Goal: Task Accomplishment & Management: Use online tool/utility

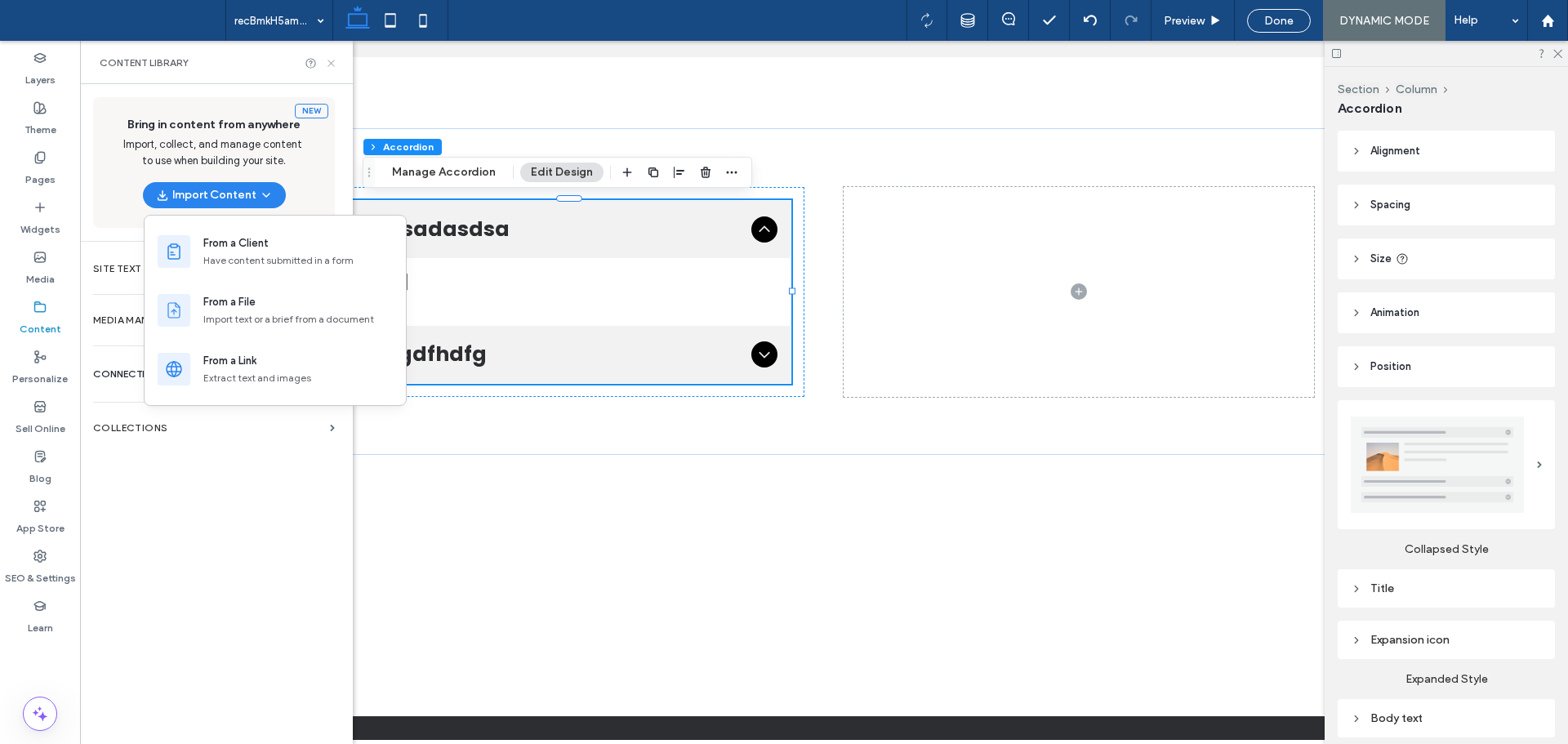
click at [330, 61] on icon at bounding box center [330, 63] width 12 height 12
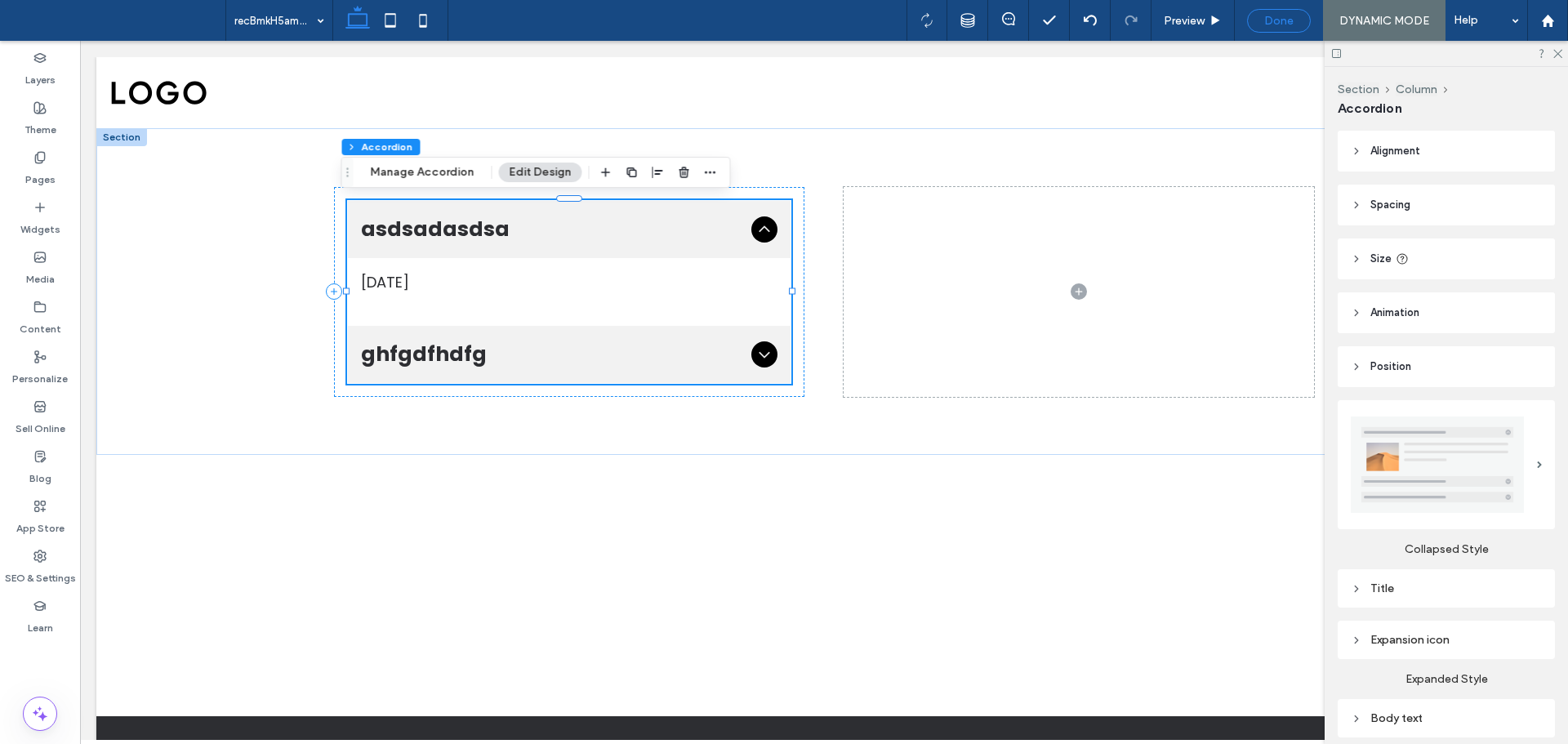
click at [1274, 20] on span "Done" at bounding box center [1278, 20] width 29 height 14
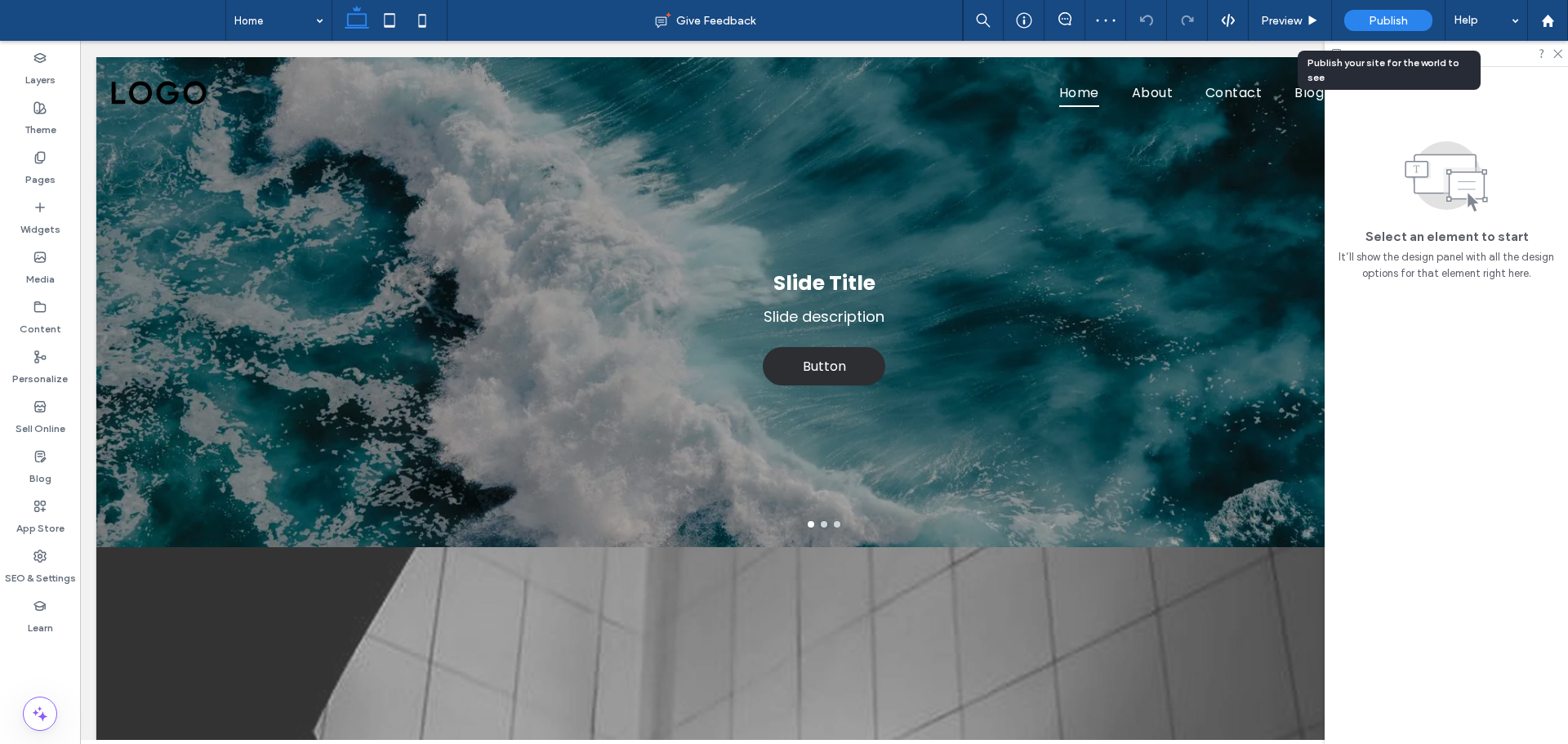
click at [1377, 26] on span "Publish" at bounding box center [1388, 20] width 39 height 14
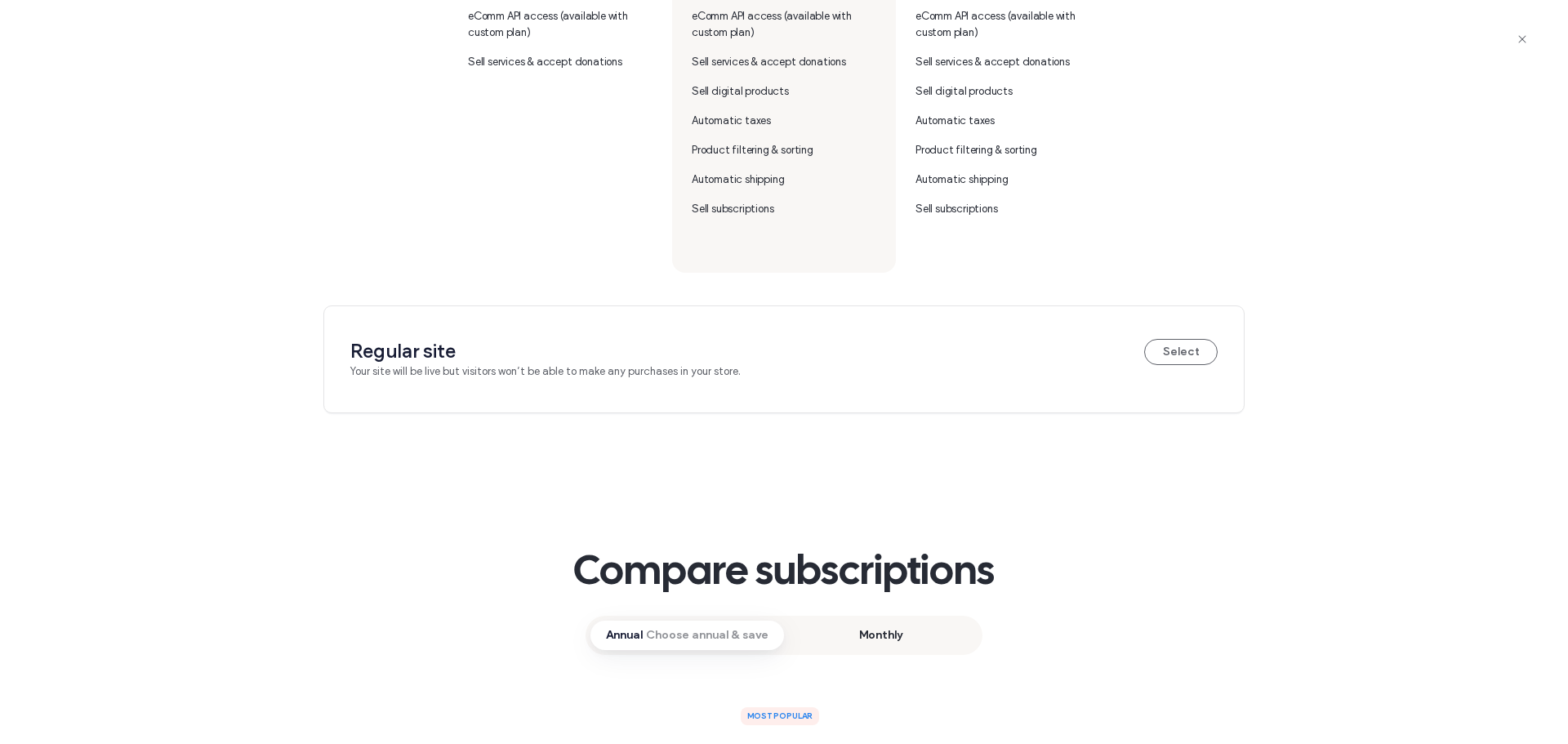
scroll to position [980, 0]
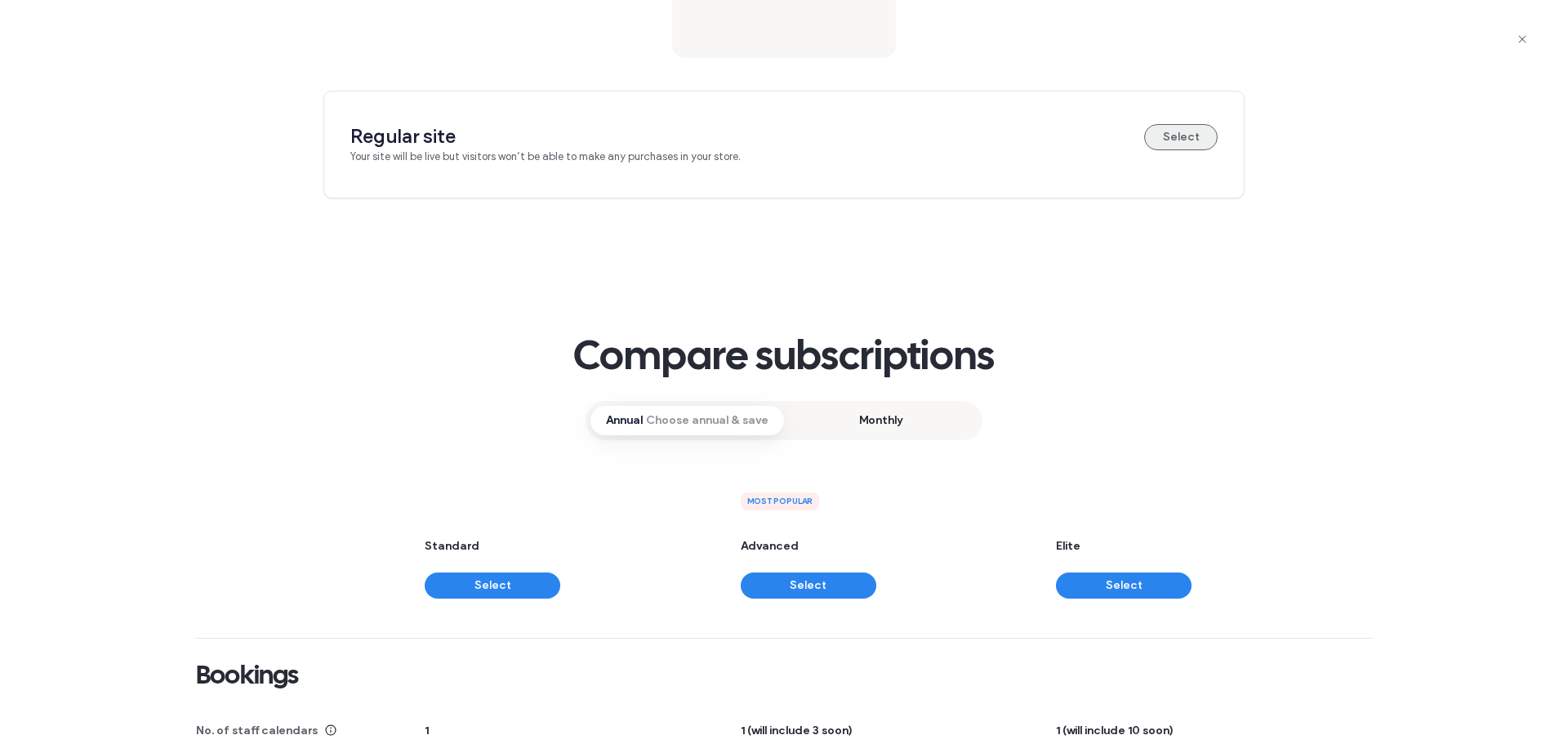
click at [1170, 139] on button "Select" at bounding box center [1180, 137] width 74 height 26
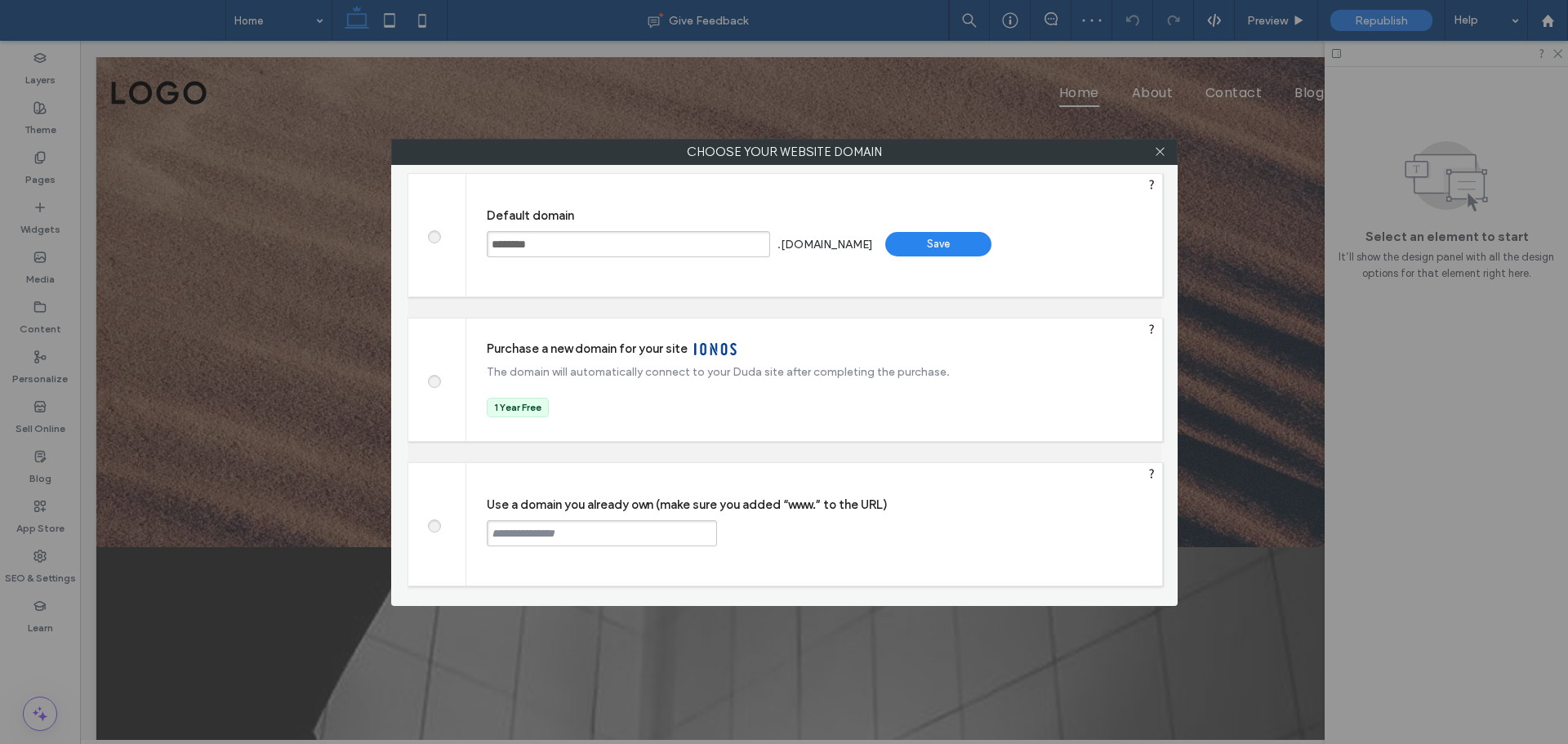
click at [434, 523] on span at bounding box center [434, 523] width 0 height 12
drag, startPoint x: 586, startPoint y: 540, endPoint x: 617, endPoint y: 546, distance: 31.6
click at [587, 540] on input "text" at bounding box center [602, 533] width 231 height 26
paste input "**********"
drag, startPoint x: 529, startPoint y: 537, endPoint x: 411, endPoint y: 540, distance: 118.0
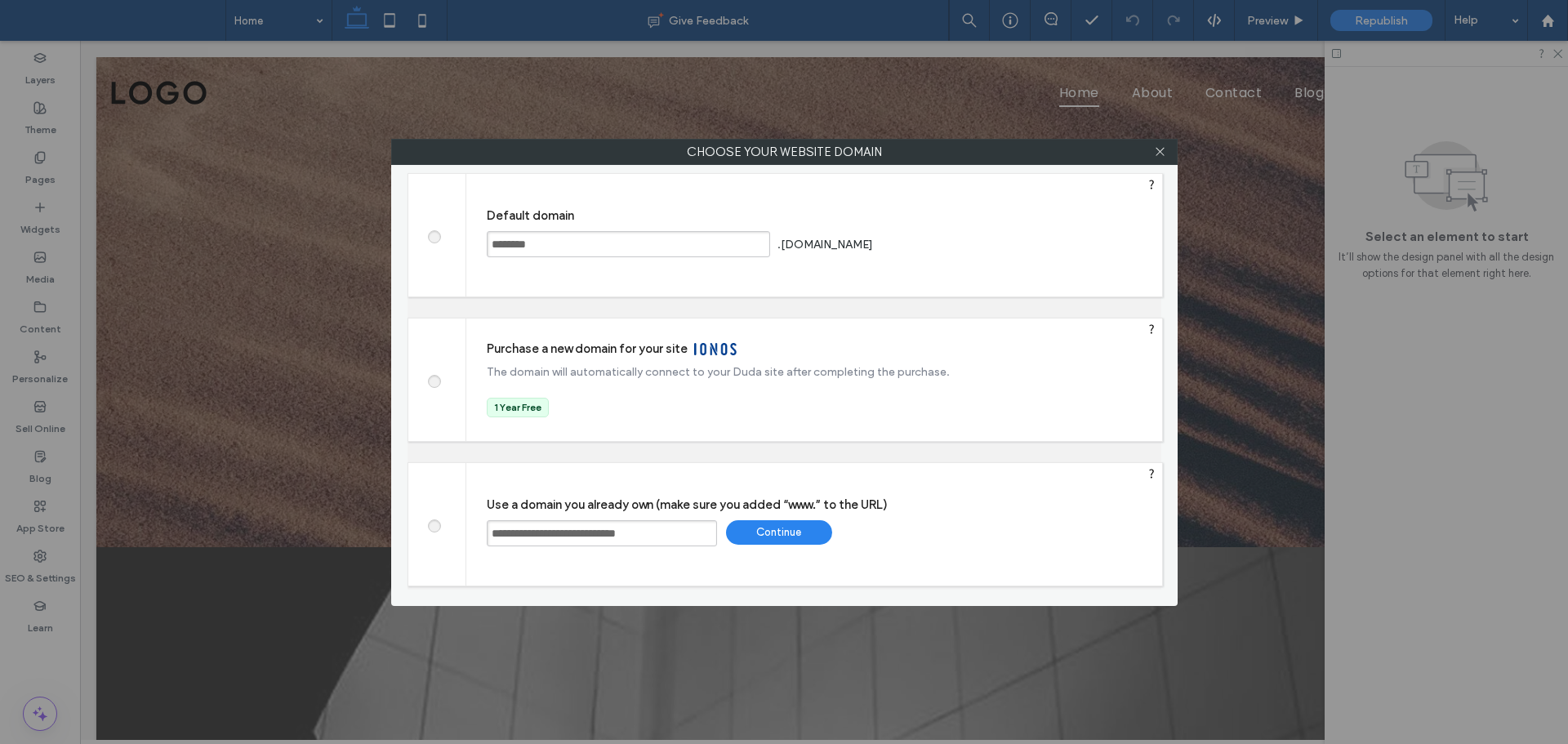
click at [411, 540] on div "**********" at bounding box center [785, 524] width 755 height 124
click at [647, 532] on input "**********" at bounding box center [602, 533] width 231 height 26
type input "**********"
click at [803, 536] on div "Continue" at bounding box center [779, 532] width 106 height 25
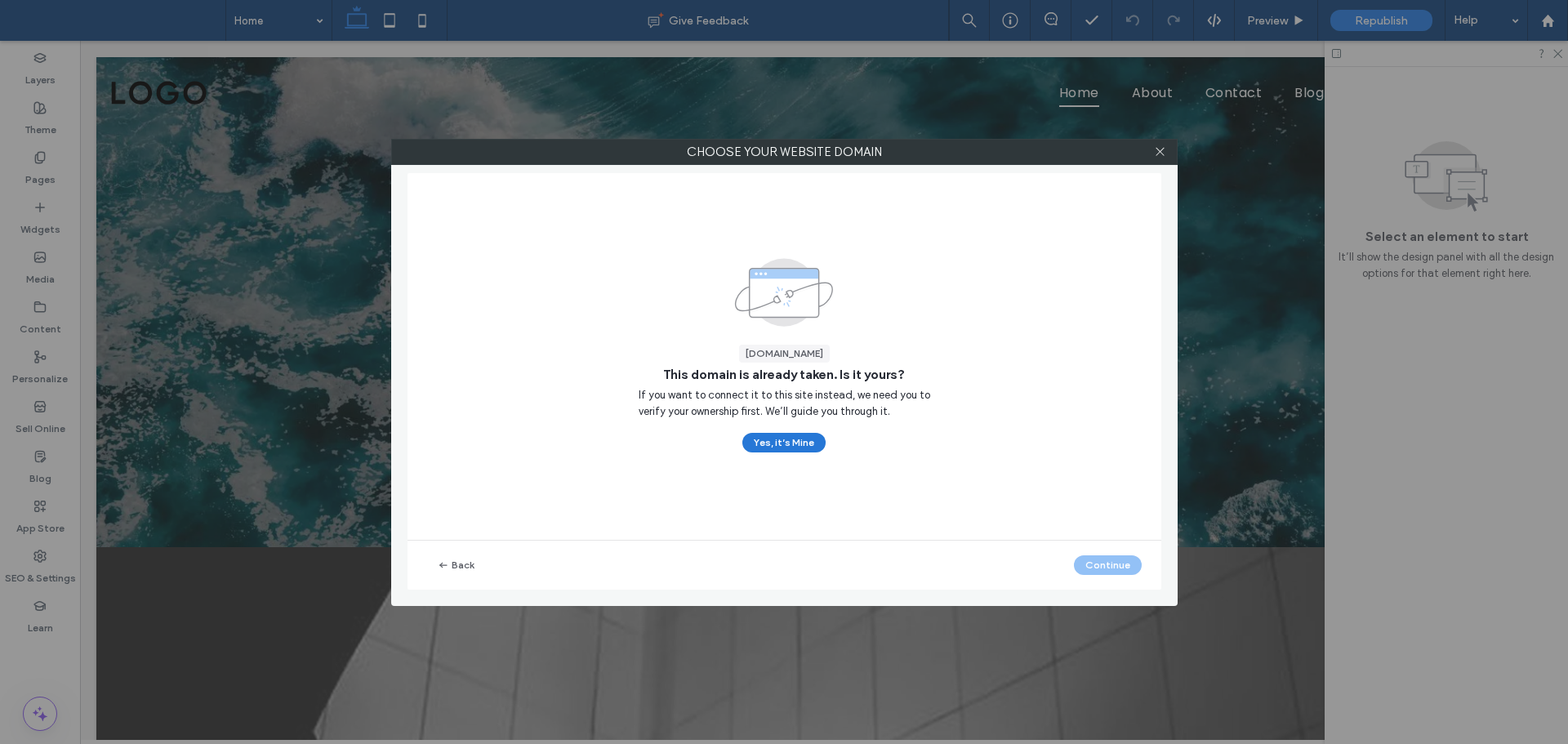
click at [776, 445] on button "Yes, it’s Mine" at bounding box center [784, 443] width 84 height 20
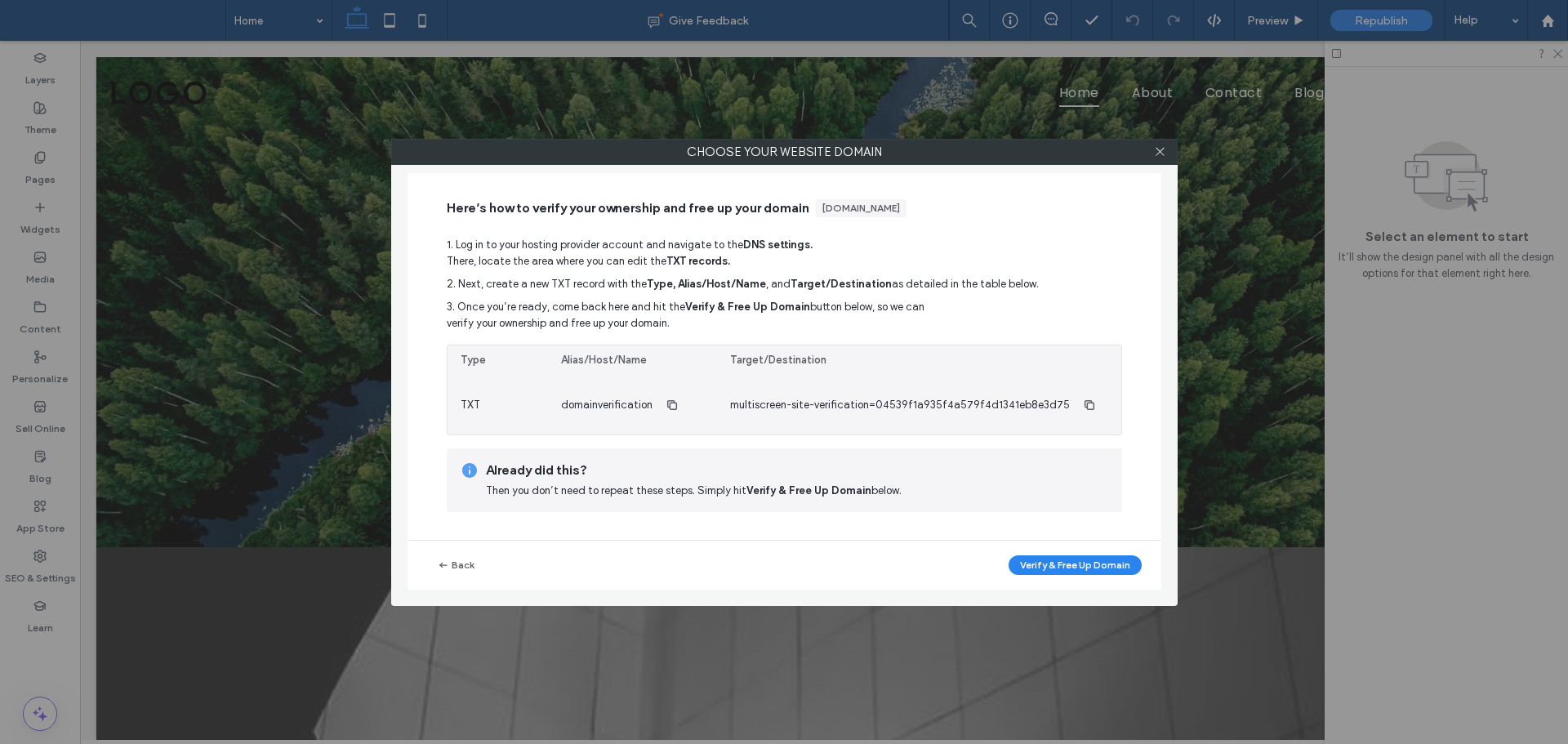
click at [603, 408] on span "domainverification" at bounding box center [606, 405] width 92 height 16
click at [602, 406] on span "domainverification" at bounding box center [606, 405] width 92 height 16
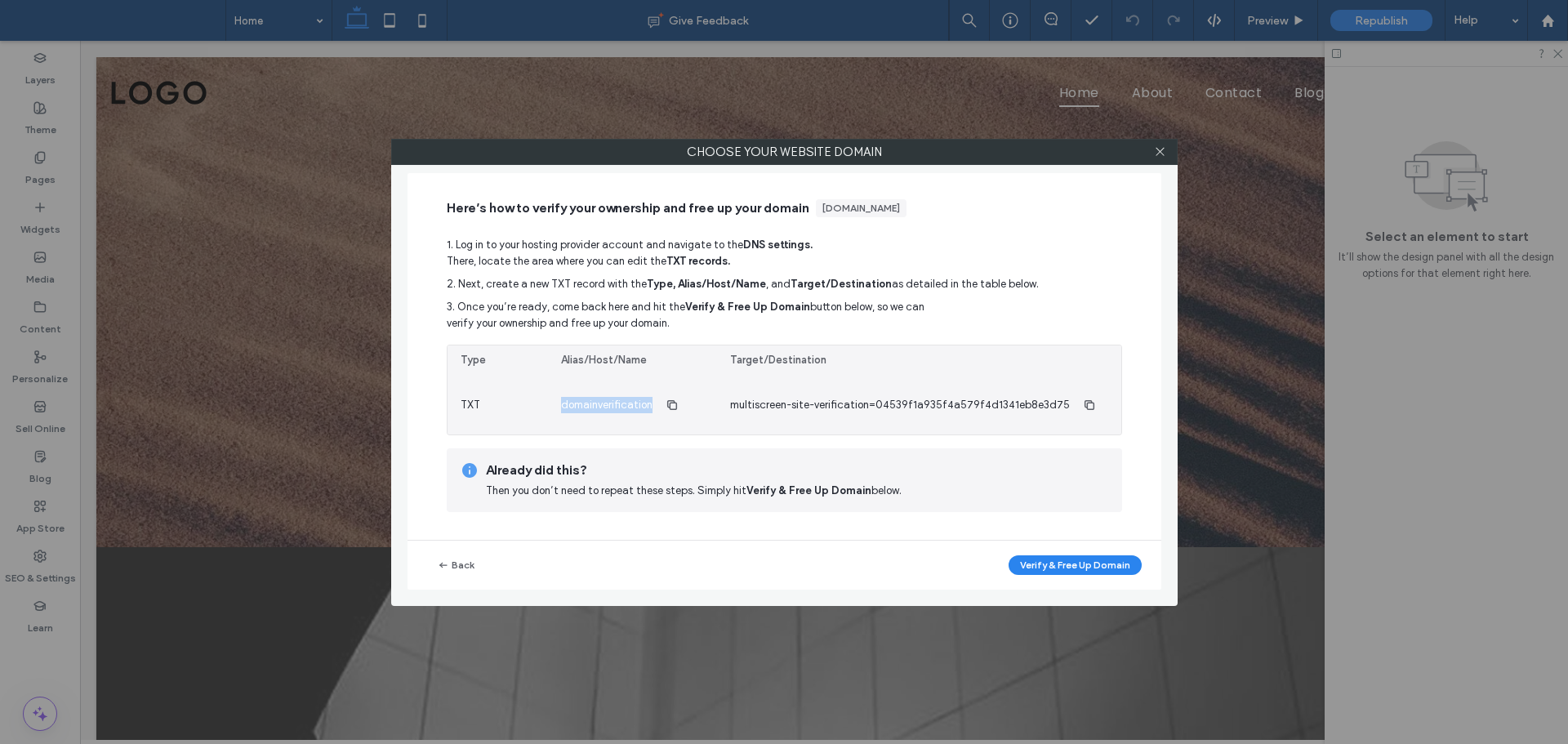
click at [602, 406] on span "domainverification" at bounding box center [606, 405] width 92 height 16
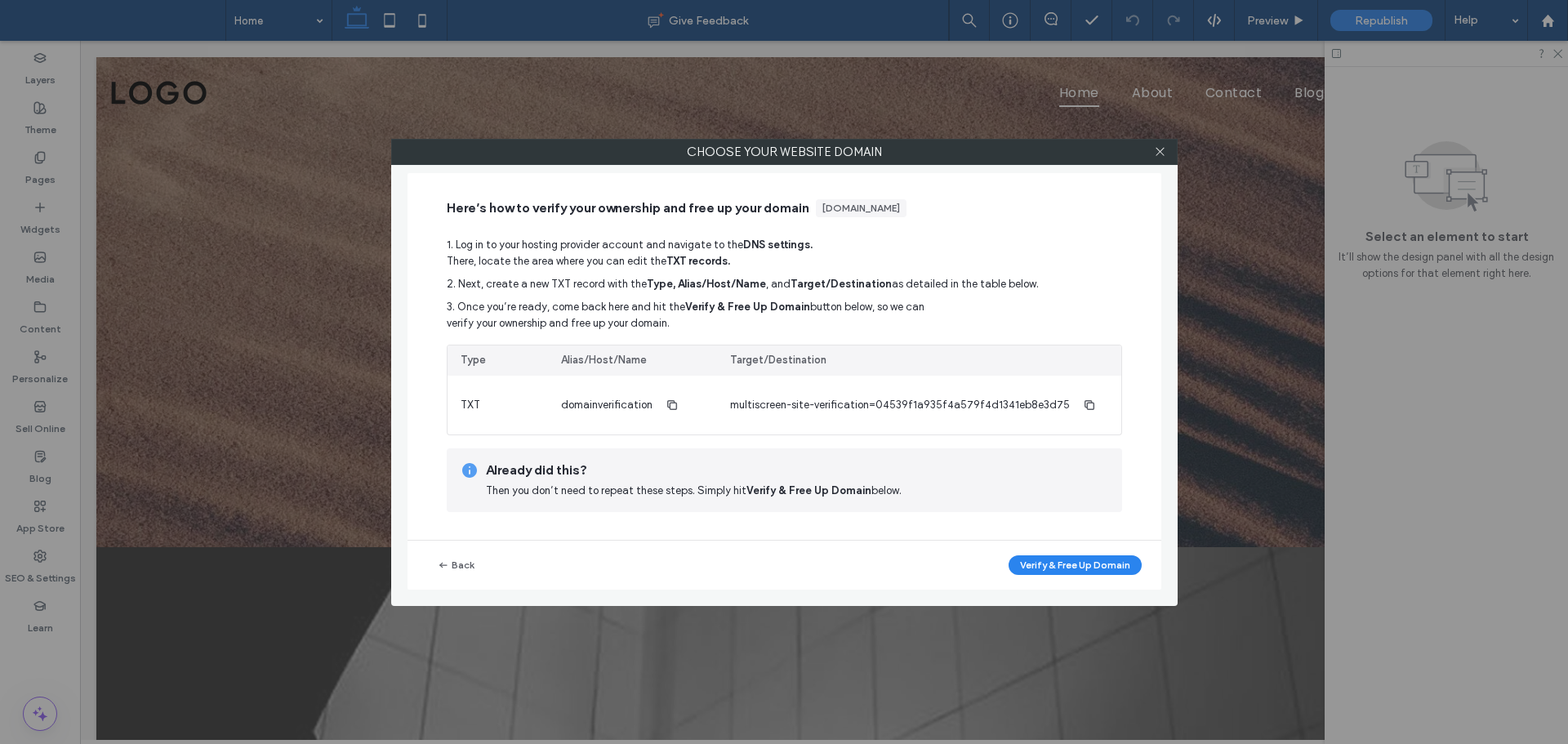
click at [687, 443] on div "1. Log in to your hosting provider account and navigate to the DNS settings. Th…" at bounding box center [784, 374] width 676 height 275
drag, startPoint x: 843, startPoint y: 319, endPoint x: 788, endPoint y: 322, distance: 55.1
click at [788, 322] on span "3. Once you’re ready, come back here and hit the Verify & Free Up Domain button…" at bounding box center [784, 315] width 676 height 33
click at [807, 313] on span "3. Once you’re ready, come back here and hit the Verify & Free Up Domain button…" at bounding box center [784, 315] width 676 height 33
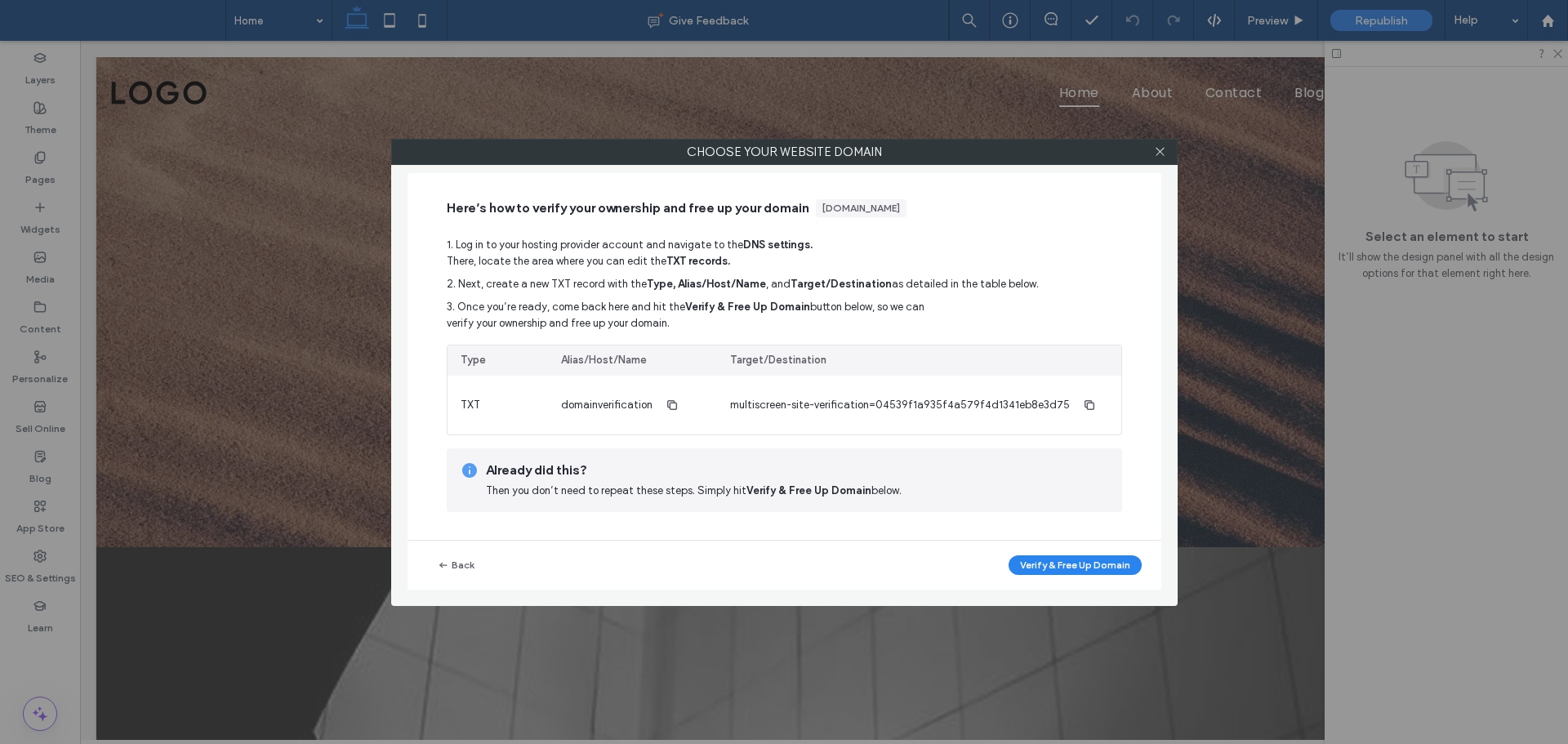
click at [767, 285] on span "2. Next, create a new TXT record with the Type, Alias/Host/Name , and Target/De…" at bounding box center [784, 284] width 676 height 16
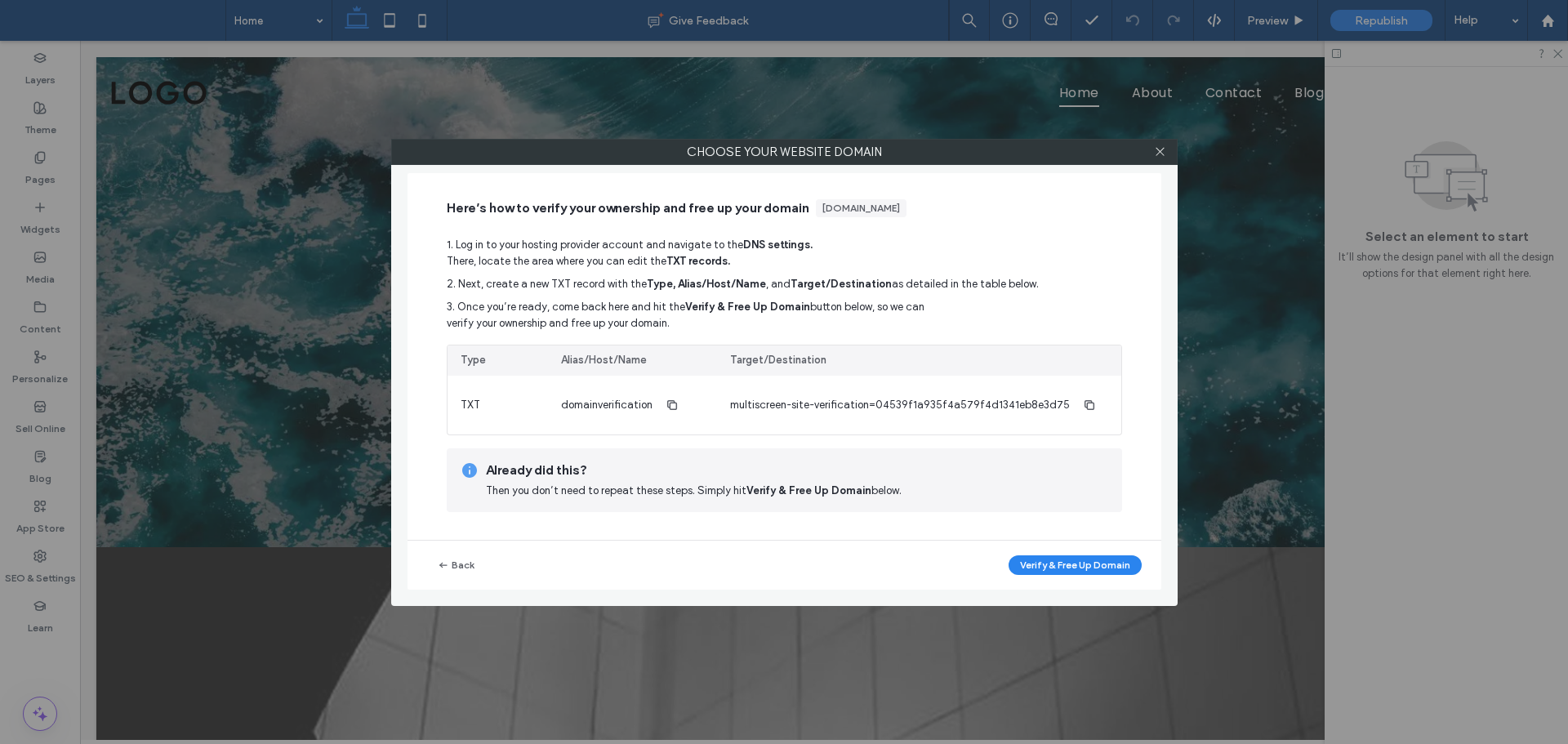
click at [800, 268] on span "1. Log in to your hosting provider account and navigate to the DNS settings. Th…" at bounding box center [784, 253] width 676 height 33
click at [795, 267] on span "1. Log in to your hosting provider account and navigate to the DNS settings. Th…" at bounding box center [784, 253] width 676 height 33
click at [783, 259] on span "1. Log in to your hosting provider account and navigate to the DNS settings. Th…" at bounding box center [784, 253] width 676 height 33
click at [778, 259] on span "1. Log in to your hosting provider account and navigate to the DNS settings. Th…" at bounding box center [784, 253] width 676 height 33
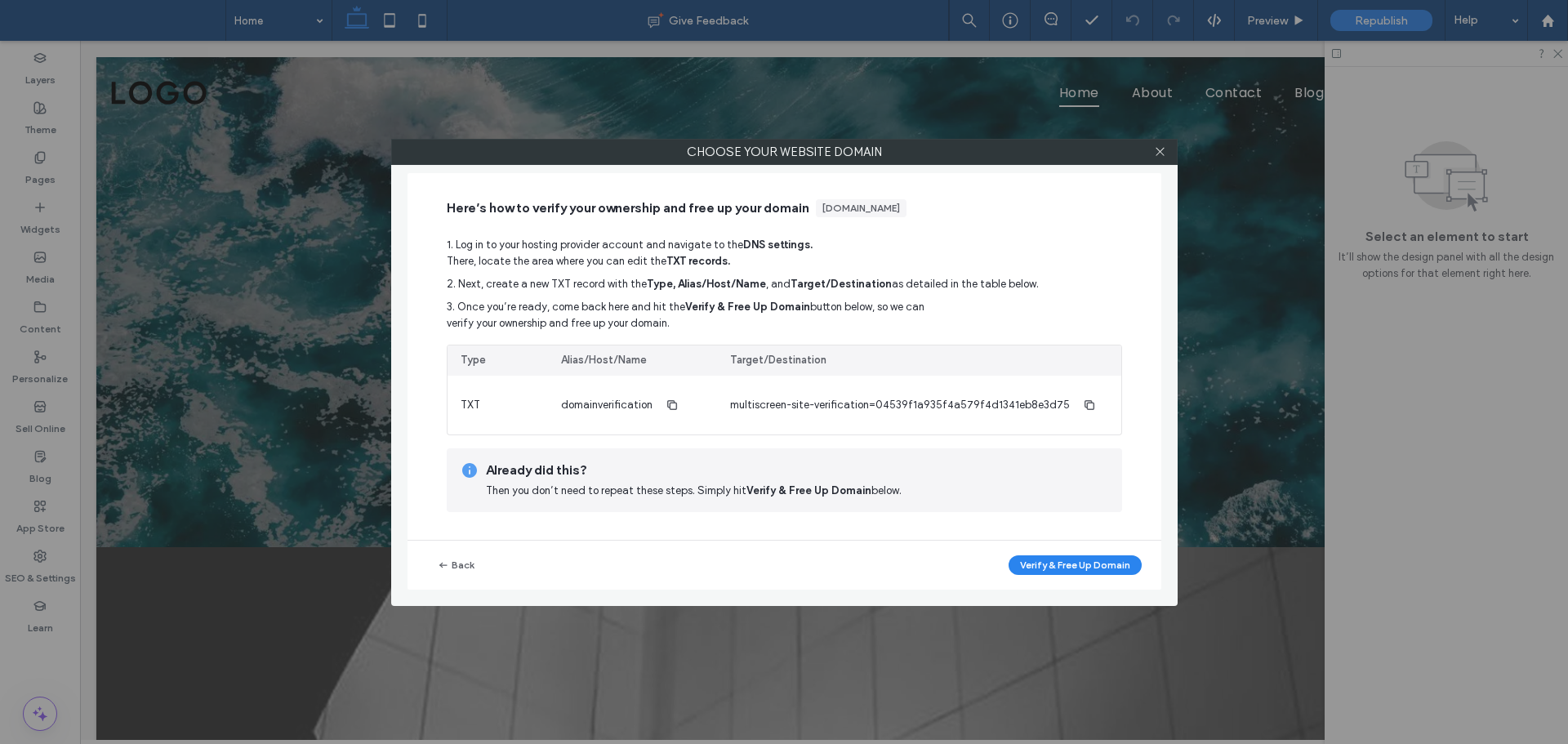
click at [778, 259] on span "1. Log in to your hosting provider account and navigate to the DNS settings. Th…" at bounding box center [784, 253] width 676 height 33
click at [777, 259] on span "1. Log in to your hosting provider account and navigate to the DNS settings. Th…" at bounding box center [784, 253] width 676 height 33
drag, startPoint x: 777, startPoint y: 259, endPoint x: 774, endPoint y: 269, distance: 10.4
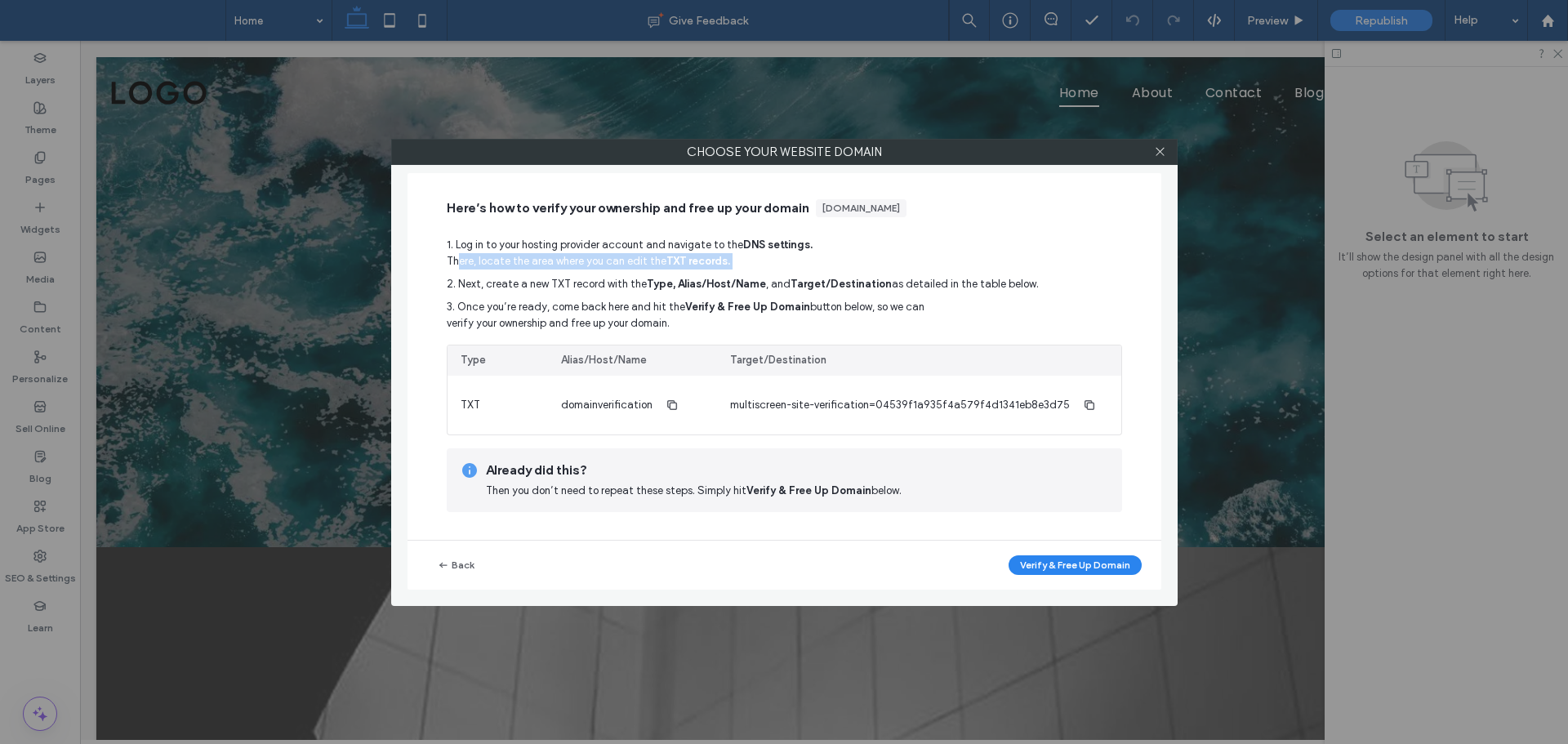
click at [776, 259] on span "1. Log in to your hosting provider account and navigate to the DNS settings. Th…" at bounding box center [784, 253] width 676 height 33
click at [794, 253] on span "1. Log in to your hosting provider account and navigate to the DNS settings. Th…" at bounding box center [784, 253] width 676 height 33
click at [879, 237] on span "1. Log in to your hosting provider account and navigate to the DNS settings. Th…" at bounding box center [784, 253] width 676 height 33
click at [855, 213] on div "[DOMAIN_NAME]" at bounding box center [861, 208] width 77 height 15
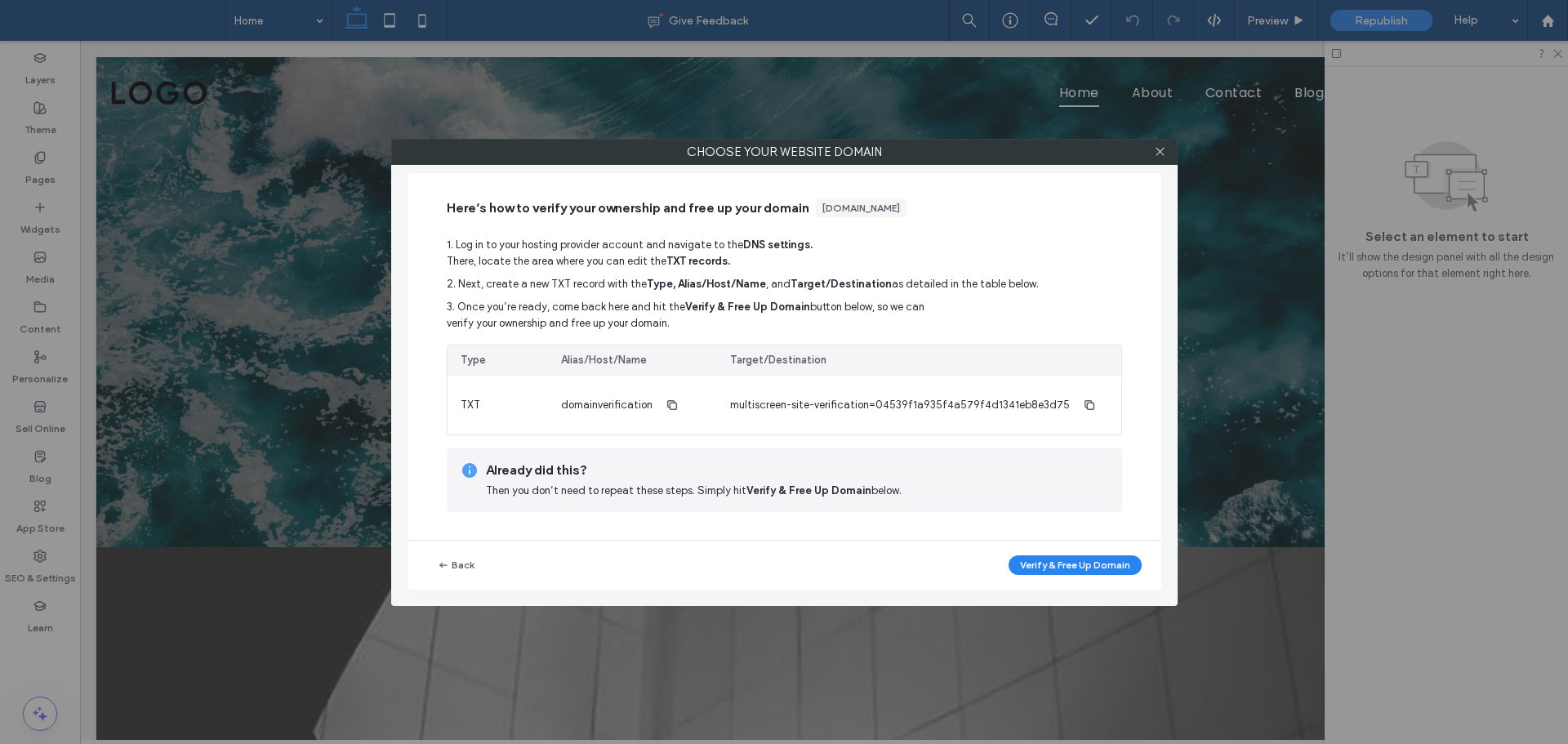
click at [768, 217] on div "Here’s how to verify your ownership and free up your domain [DOMAIN_NAME] 1. Lo…" at bounding box center [784, 357] width 754 height 367
click at [758, 217] on div "Here’s how to verify your ownership and free up your domain [DOMAIN_NAME] 1. Lo…" at bounding box center [784, 357] width 754 height 367
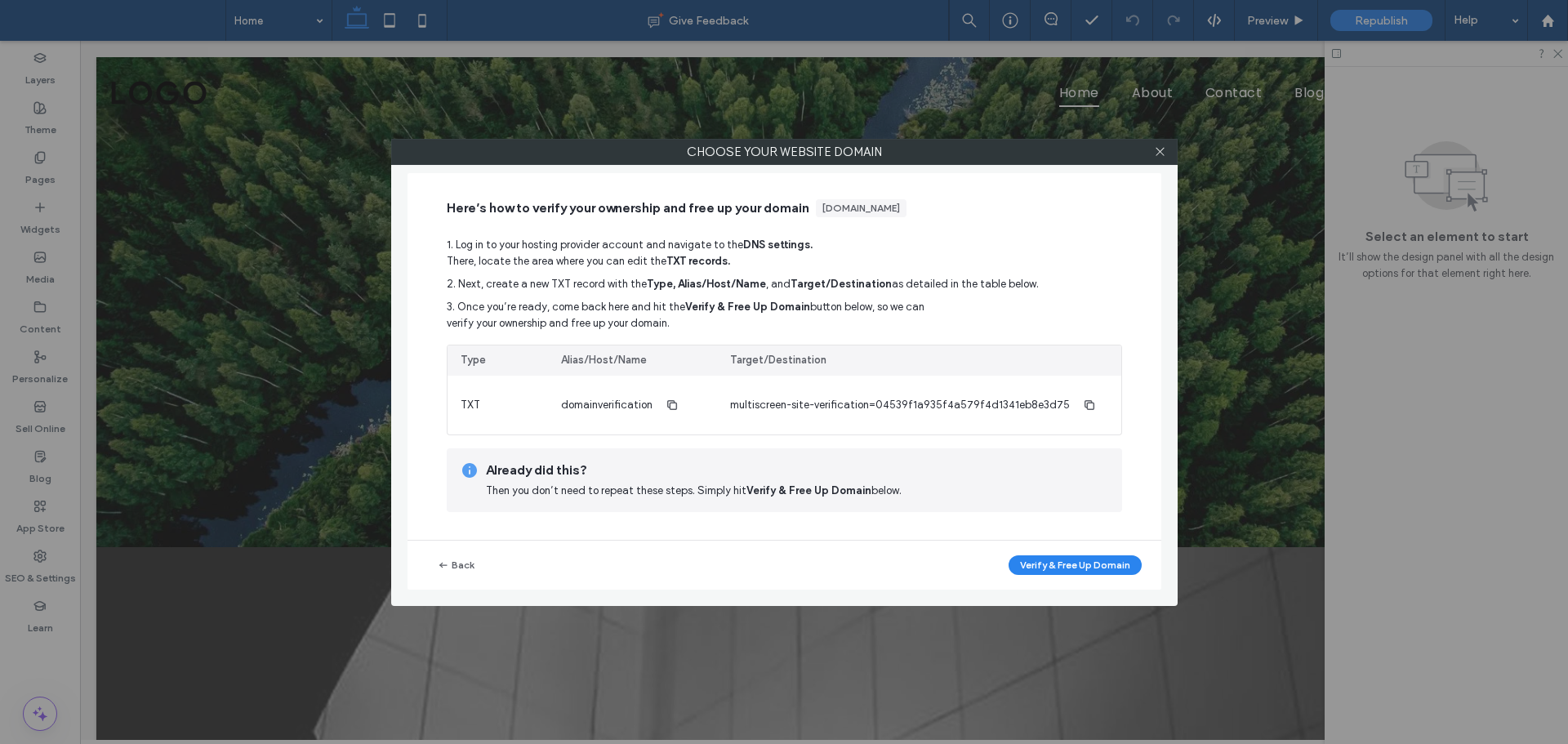
click at [685, 223] on div "Here’s how to verify your ownership and free up your domain [DOMAIN_NAME] 1. Lo…" at bounding box center [784, 357] width 754 height 367
click at [667, 224] on div "Here’s how to verify your ownership and free up your domain [DOMAIN_NAME] 1. Lo…" at bounding box center [784, 357] width 754 height 367
click at [663, 227] on div "Here’s how to verify your ownership and free up your domain [DOMAIN_NAME] 1. Lo…" at bounding box center [784, 357] width 754 height 367
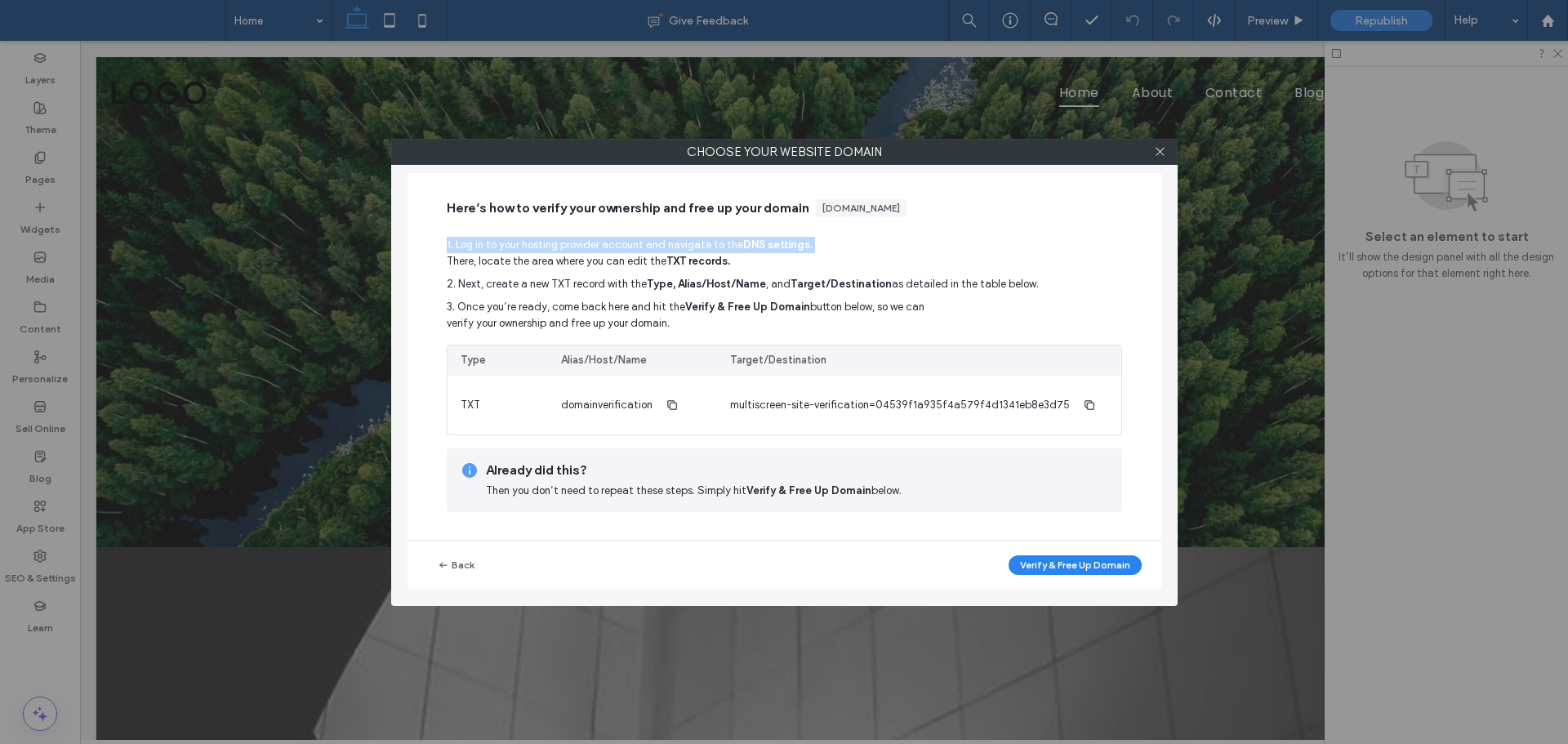
click at [642, 227] on div "Here’s how to verify your ownership and free up your domain [DOMAIN_NAME] 1. Lo…" at bounding box center [784, 357] width 754 height 367
drag, startPoint x: 572, startPoint y: 220, endPoint x: 627, endPoint y: 222, distance: 55.0
click at [589, 220] on div "Here’s how to verify your ownership and free up your domain [DOMAIN_NAME] 1. Lo…" at bounding box center [784, 357] width 754 height 367
